Goal: Task Accomplishment & Management: Manage account settings

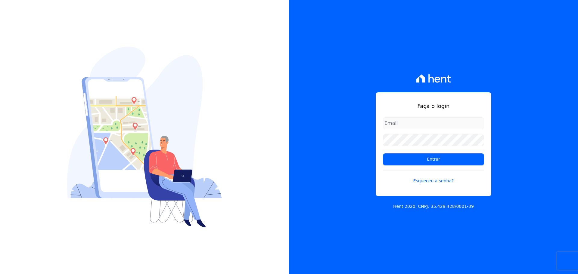
click at [407, 124] on input "email" at bounding box center [433, 123] width 101 height 12
type input "[EMAIL_ADDRESS][DOMAIN_NAME]"
click at [428, 181] on link "Esqueceu a senha?" at bounding box center [433, 177] width 101 height 14
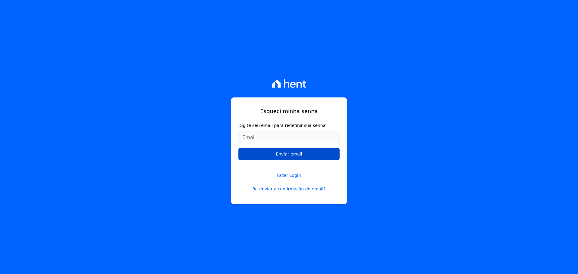
click at [309, 154] on input "Enviar email" at bounding box center [288, 154] width 101 height 12
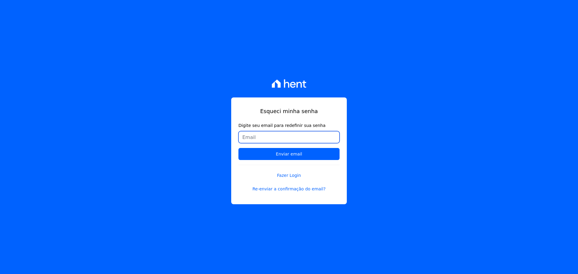
click at [289, 139] on input "Digite seu email para redefinir sua senha" at bounding box center [288, 137] width 101 height 12
type input "[EMAIL_ADDRESS][DOMAIN_NAME]"
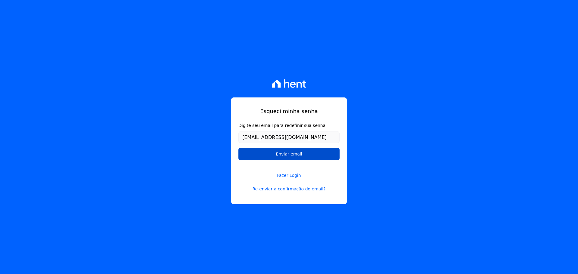
click at [292, 153] on input "Enviar email" at bounding box center [288, 154] width 101 height 12
click at [293, 154] on input "Enviar email" at bounding box center [288, 154] width 101 height 12
click at [289, 188] on link "Re-enviar a confirmação do email?" at bounding box center [288, 189] width 101 height 6
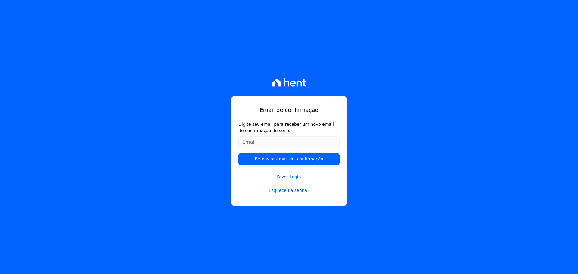
click at [284, 145] on input "Digite seu email para receber um novo email de confirmação de senha" at bounding box center [288, 142] width 101 height 12
click at [373, 160] on div "Email de confirmação Digite seu email para receber um novo email de confirmação…" at bounding box center [289, 137] width 578 height 274
click at [267, 142] on input "Digite seu email para receber um novo email de confirmação de senha" at bounding box center [288, 142] width 101 height 12
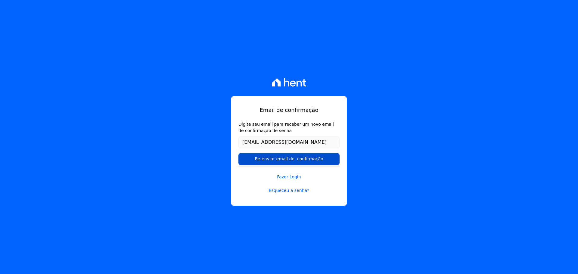
click at [326, 160] on input "Re-enviar email de confirmação" at bounding box center [288, 159] width 101 height 12
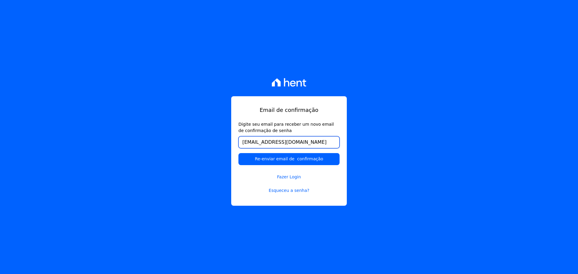
click at [299, 144] on input "[EMAIL_ADDRESS][DOMAIN_NAME]" at bounding box center [288, 142] width 101 height 12
type input "c"
type input "[EMAIL_ADDRESS][DOMAIN_NAME]"
click at [401, 172] on div "Email de confirmação Digite seu email para receber um novo email de confirmação…" at bounding box center [289, 137] width 578 height 274
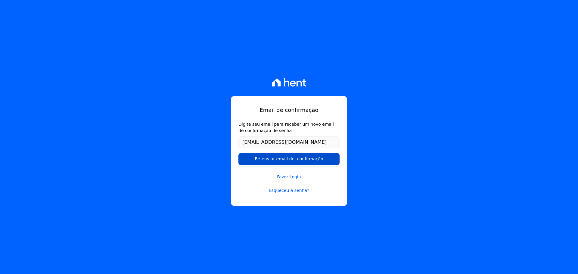
click at [296, 159] on input "Re-enviar email de confirmação" at bounding box center [288, 159] width 101 height 12
click at [292, 179] on link "Fazer Login" at bounding box center [288, 173] width 101 height 14
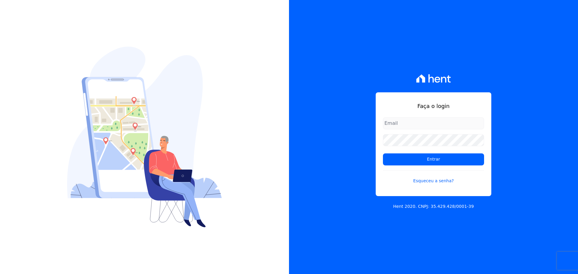
click at [396, 125] on input "email" at bounding box center [433, 123] width 101 height 12
type input "[EMAIL_ADDRESS][DOMAIN_NAME]"
click at [423, 181] on link "Esqueceu a senha?" at bounding box center [433, 177] width 101 height 14
